Goal: Task Accomplishment & Management: Complete application form

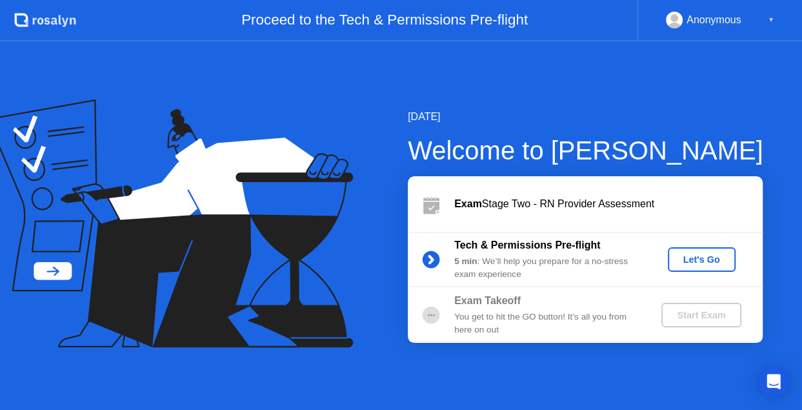
click at [703, 258] on div "Let's Go" at bounding box center [701, 259] width 57 height 10
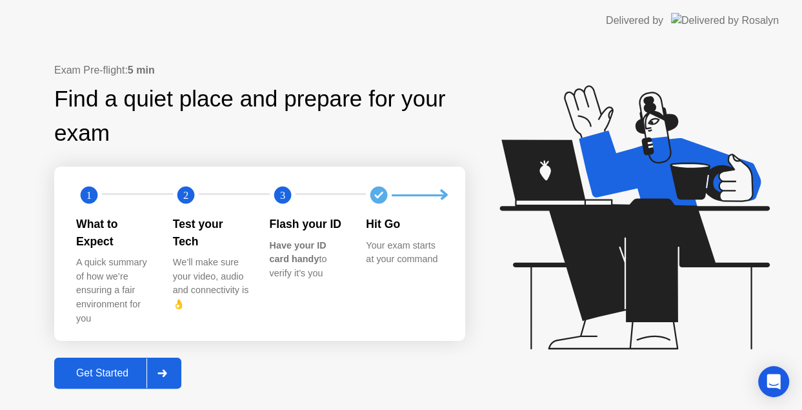
click at [129, 367] on div "Get Started" at bounding box center [102, 373] width 88 height 12
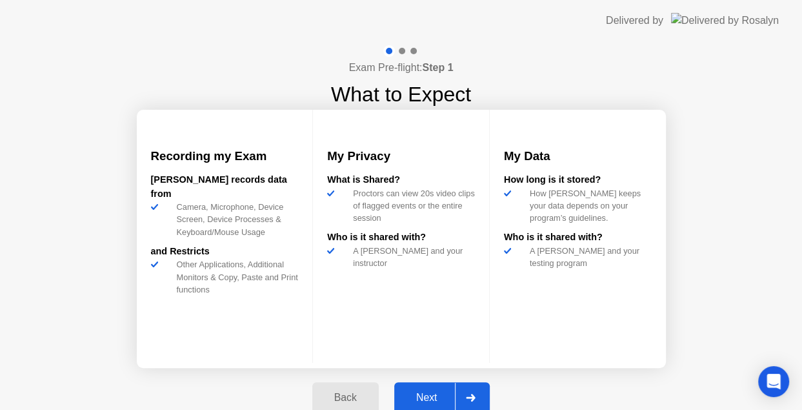
click at [432, 391] on div "Next" at bounding box center [426, 397] width 57 height 12
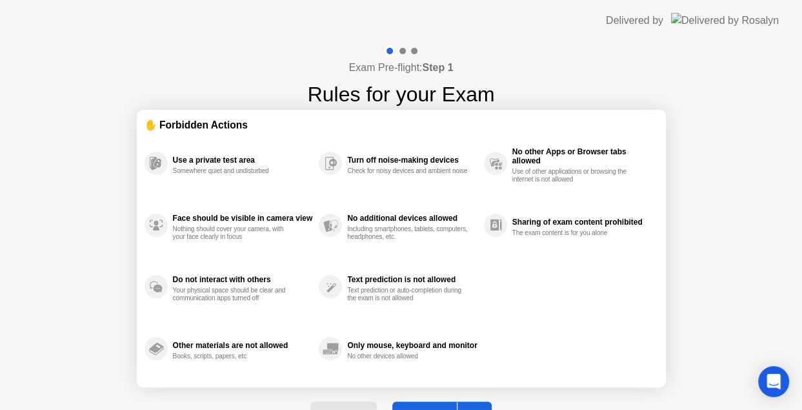
click at [708, 256] on div "Exam Pre-flight: Step 1 Rules for your Exam ✋ Forbidden Actions Use a private t…" at bounding box center [401, 245] width 802 height 409
click at [429, 406] on button "Got it" at bounding box center [441, 416] width 99 height 31
select select "**********"
select select "*******"
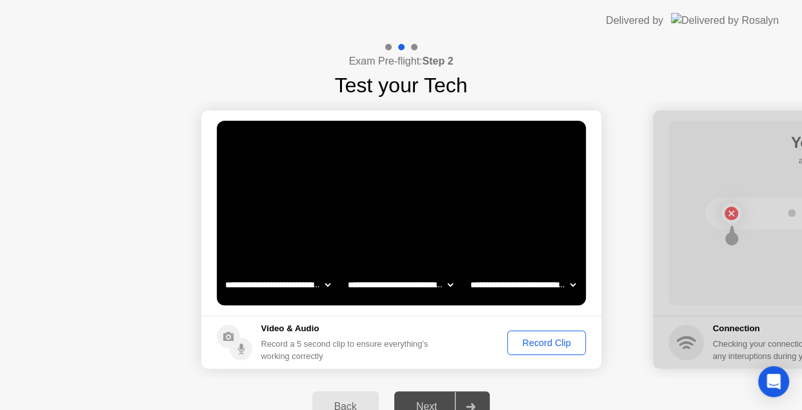
click at [539, 341] on div "Record Clip" at bounding box center [545, 342] width 69 height 10
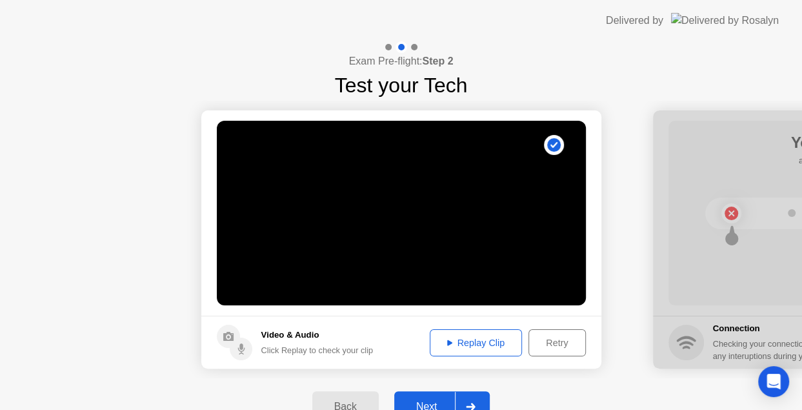
click at [475, 342] on div "Replay Clip" at bounding box center [476, 342] width 84 height 10
click at [453, 342] on div "Replay Clip" at bounding box center [476, 342] width 84 height 10
click at [439, 401] on div "Next" at bounding box center [426, 406] width 57 height 12
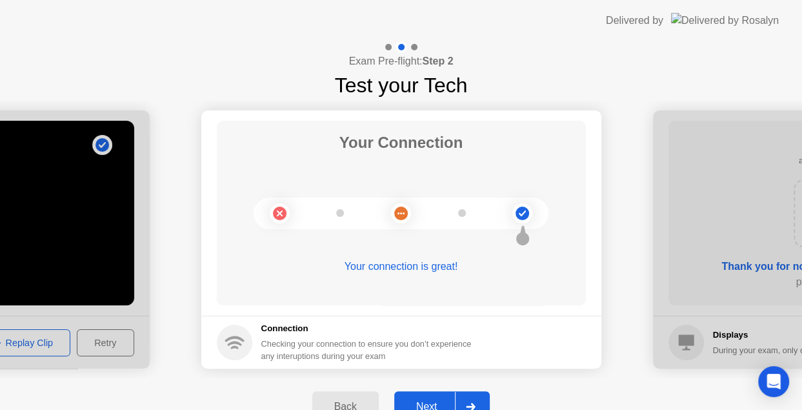
click at [430, 400] on div "Next" at bounding box center [426, 406] width 57 height 12
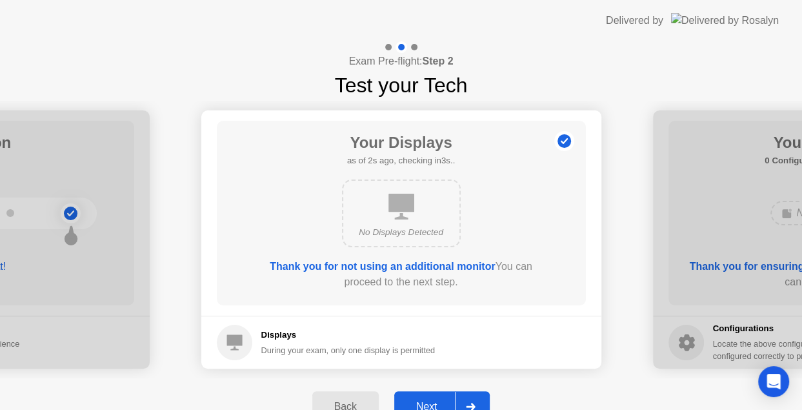
click at [466, 400] on div at bounding box center [470, 406] width 31 height 30
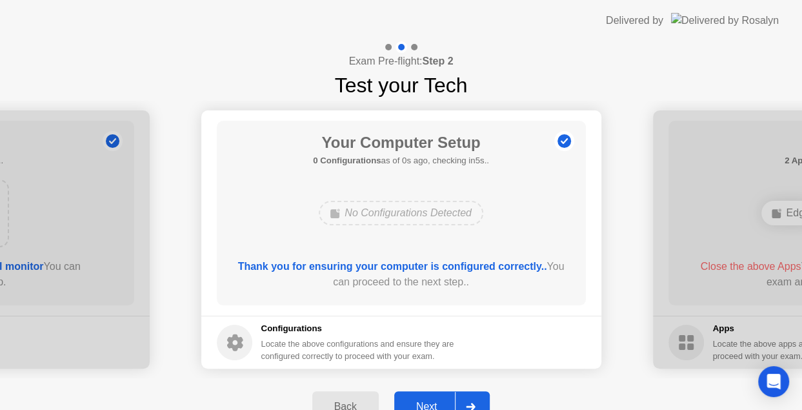
click at [455, 397] on button "Next" at bounding box center [442, 406] width 96 height 31
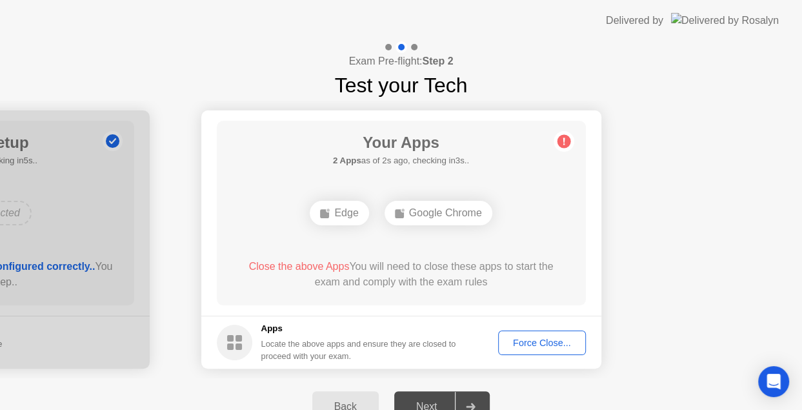
click at [438, 243] on div "Your Apps 2 Apps as of 2s ago, checking in3s.. Edge Google Chrome Close the abo…" at bounding box center [401, 213] width 369 height 184
click at [515, 342] on div "Force Close..." at bounding box center [541, 342] width 79 height 10
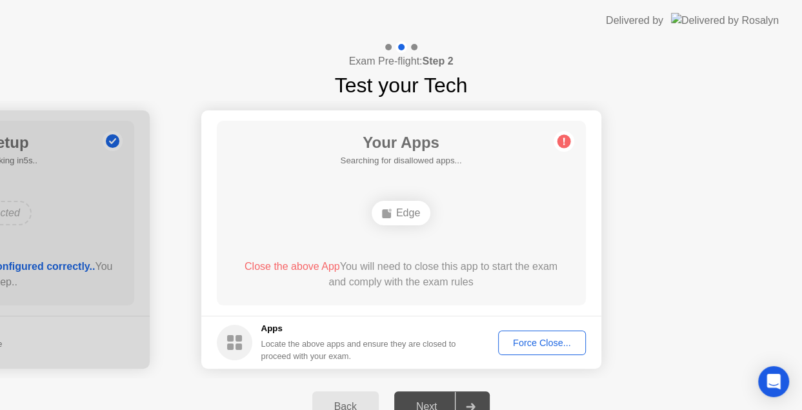
click at [543, 340] on div "Force Close..." at bounding box center [541, 342] width 79 height 10
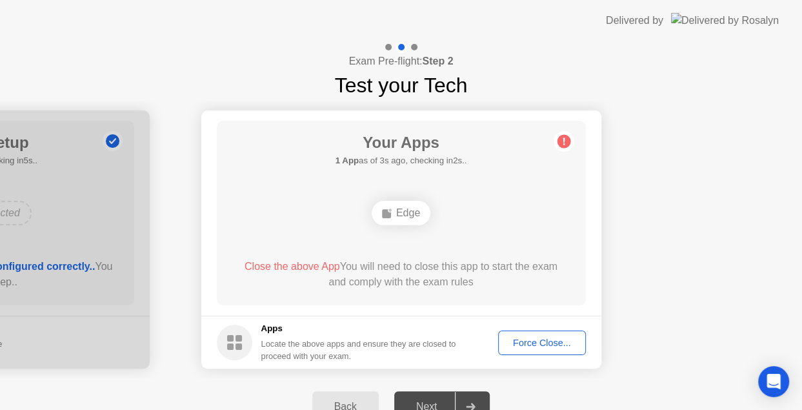
click at [348, 400] on div "Back" at bounding box center [345, 406] width 59 height 12
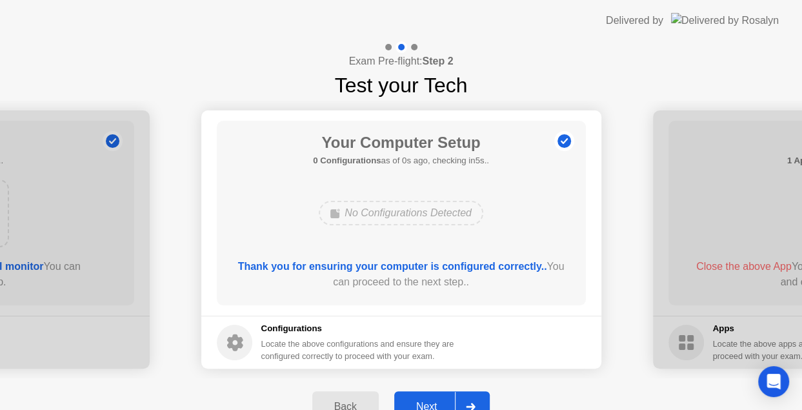
click at [432, 400] on div "Next" at bounding box center [426, 406] width 57 height 12
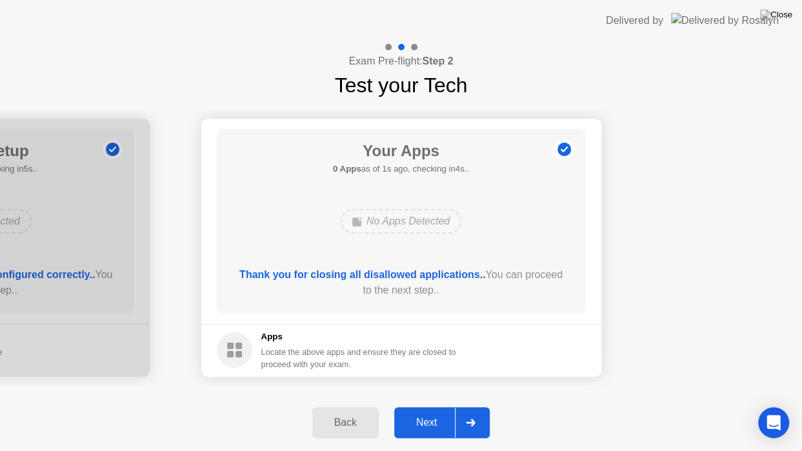
click at [361, 409] on button "Back" at bounding box center [345, 422] width 66 height 31
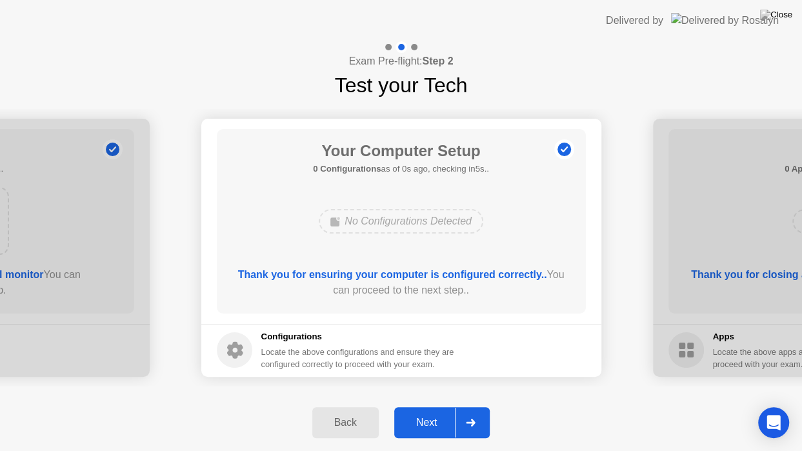
click at [437, 409] on div "Next" at bounding box center [426, 423] width 57 height 12
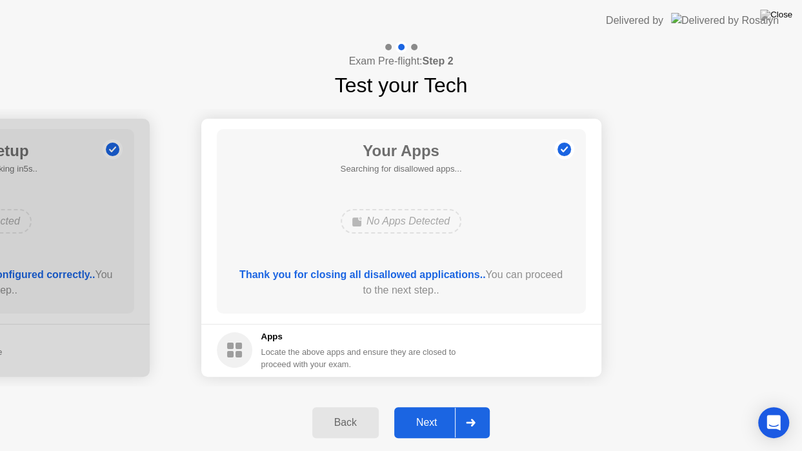
click at [437, 409] on div "Next" at bounding box center [426, 423] width 57 height 12
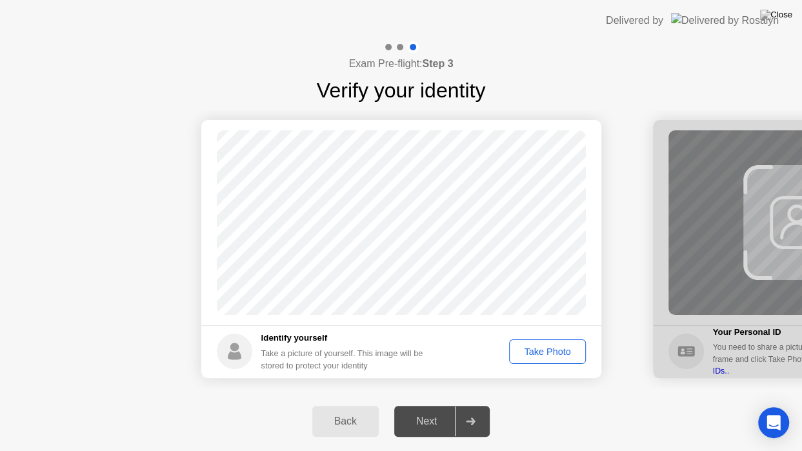
click at [535, 346] on div "Take Photo" at bounding box center [546, 351] width 67 height 10
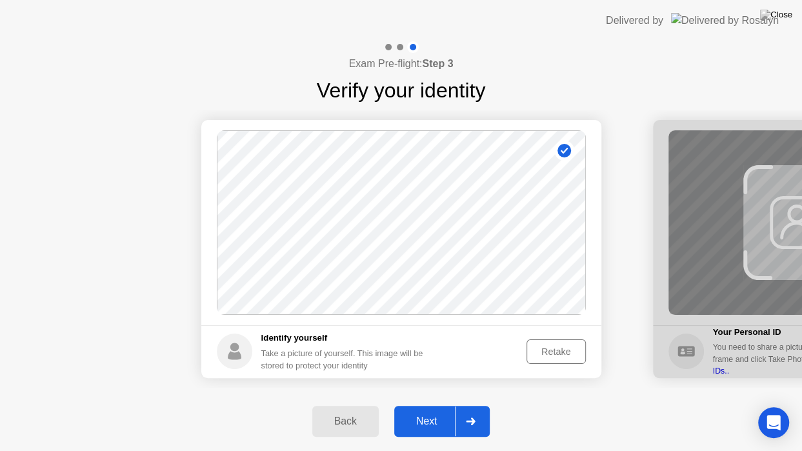
click at [463, 409] on div at bounding box center [470, 421] width 31 height 30
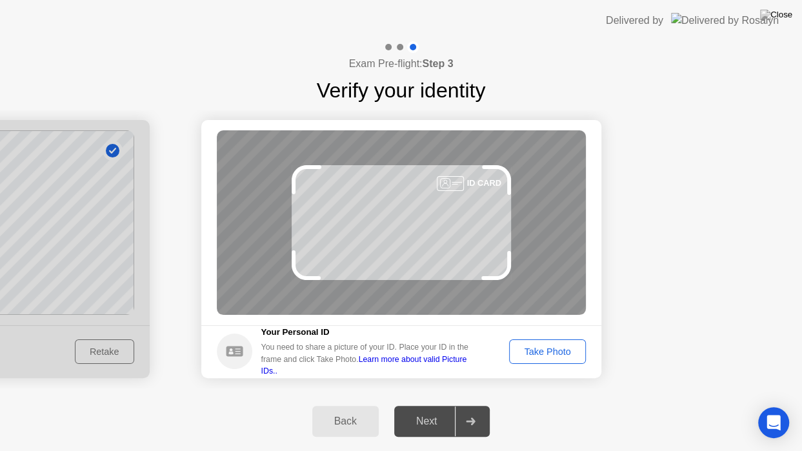
click at [569, 350] on div "Take Photo" at bounding box center [546, 351] width 67 height 10
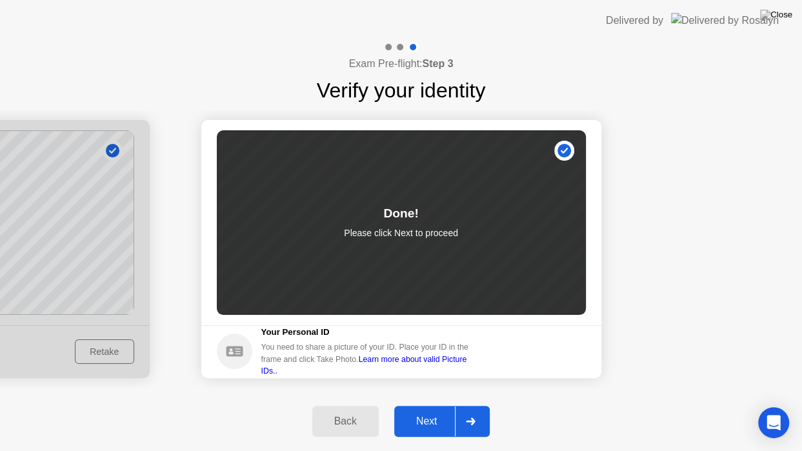
click at [450, 409] on div "Next" at bounding box center [426, 421] width 57 height 12
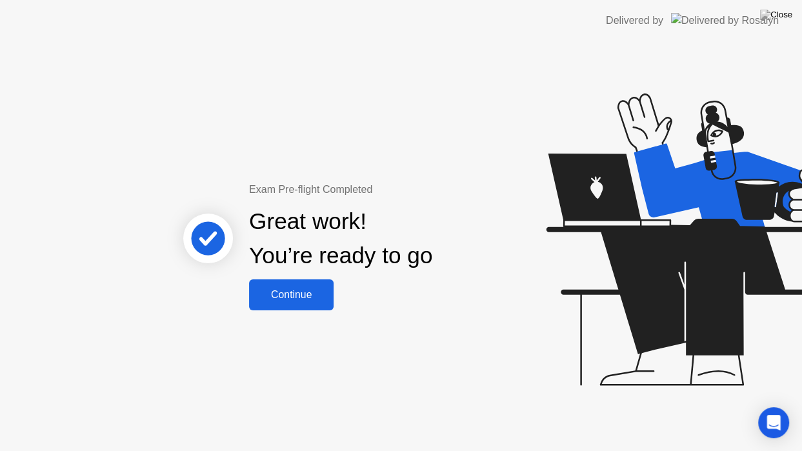
click at [302, 284] on button "Continue" at bounding box center [291, 294] width 84 height 31
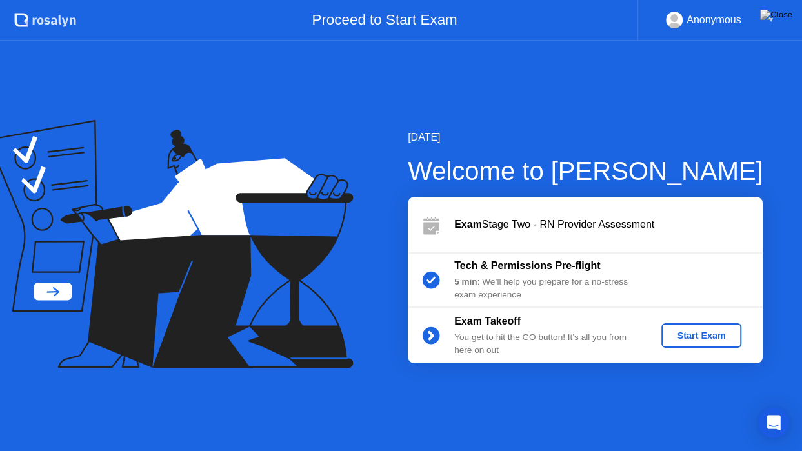
click at [681, 336] on div "Start Exam" at bounding box center [700, 335] width 69 height 10
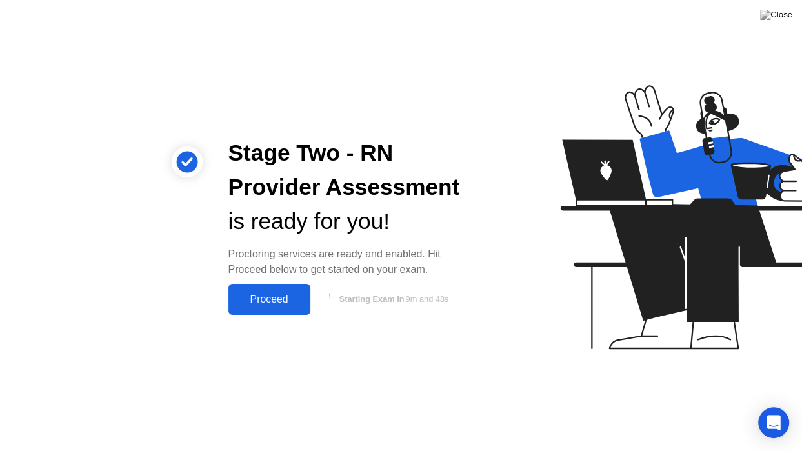
click at [271, 287] on button "Proceed" at bounding box center [269, 299] width 82 height 31
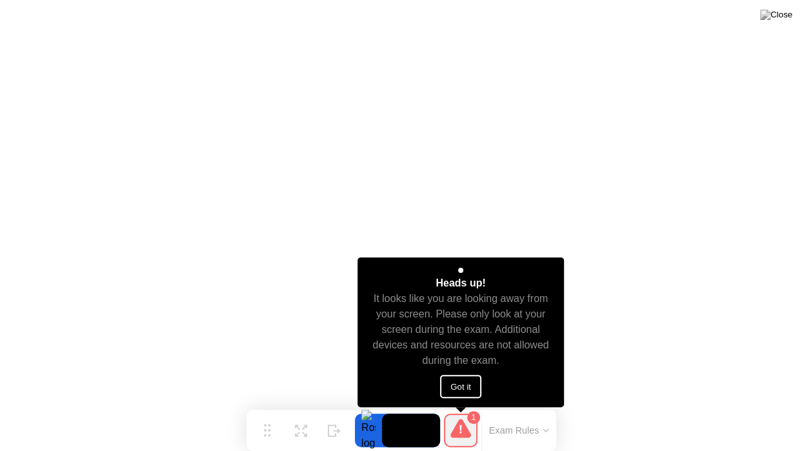
click at [462, 382] on button "Got it" at bounding box center [460, 386] width 41 height 23
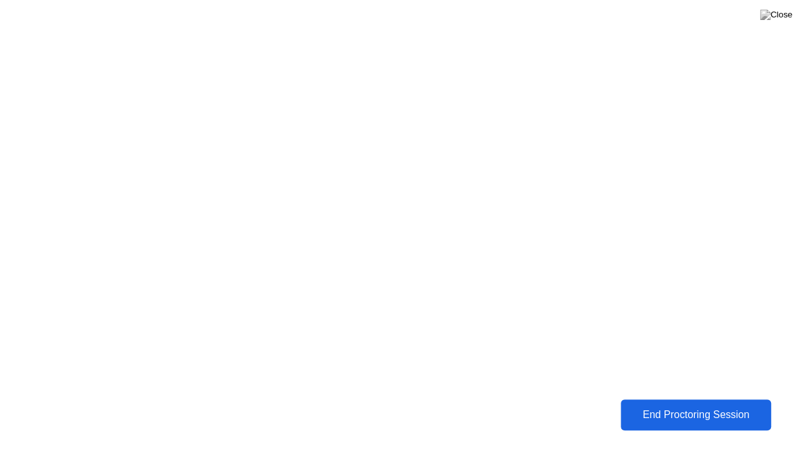
click at [651, 409] on div "End Proctoring Session" at bounding box center [695, 415] width 143 height 12
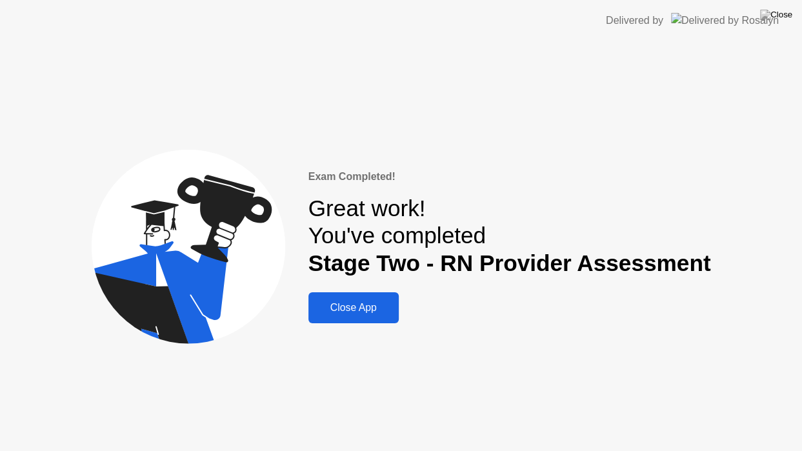
click at [372, 307] on div "Close App" at bounding box center [353, 308] width 83 height 12
